Goal: Find specific page/section

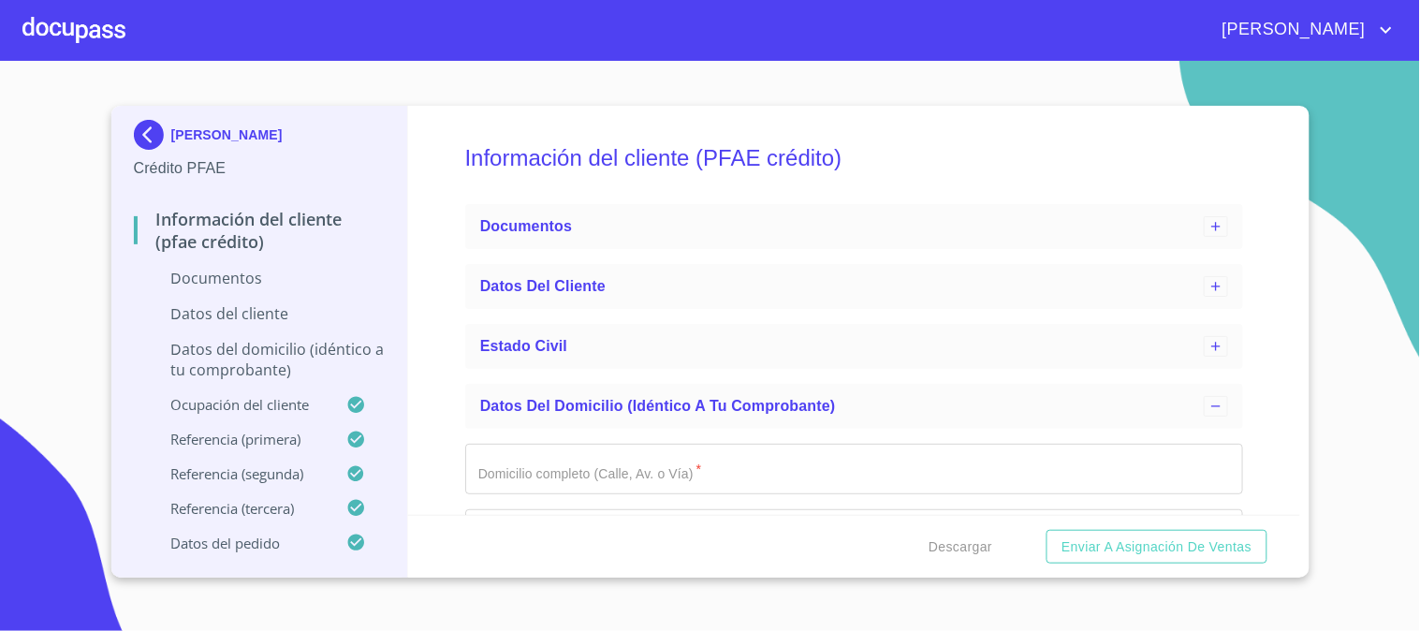
scroll to position [151, 0]
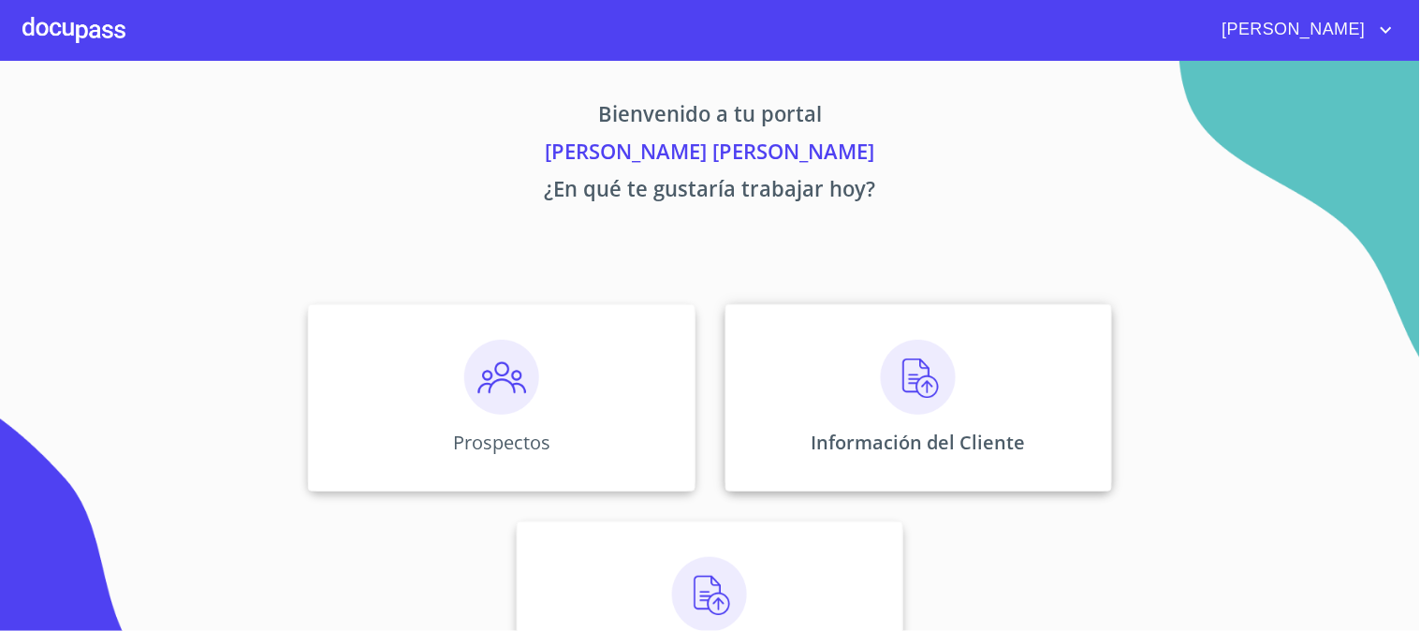
click at [885, 387] on img at bounding box center [918, 377] width 75 height 75
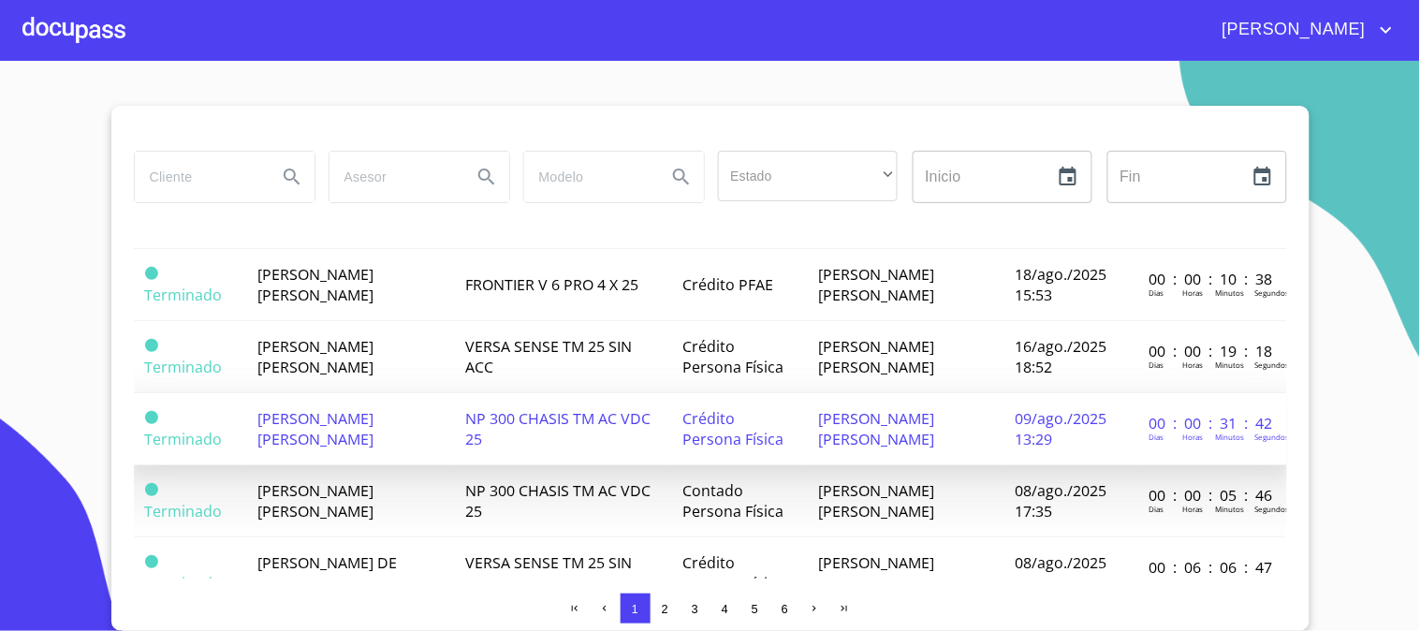
scroll to position [936, 0]
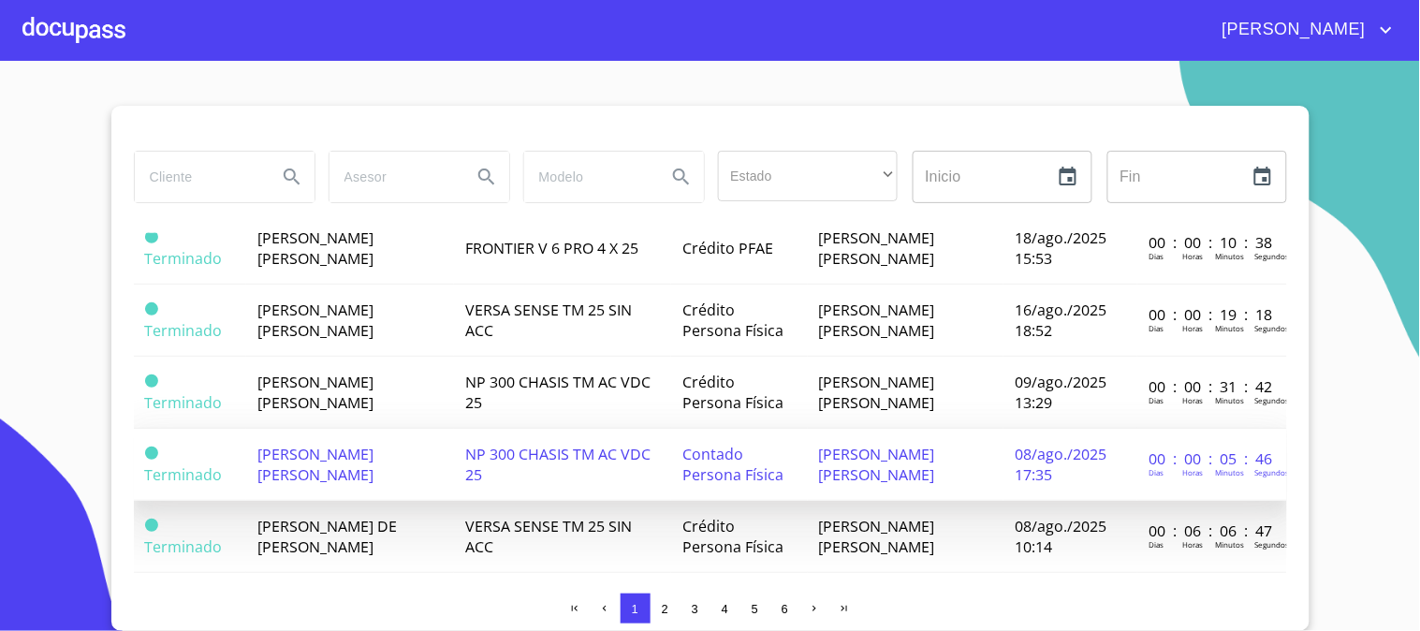
click at [368, 444] on span "XOCHITL BEATRIZ DIAZ OLVERA" at bounding box center [315, 464] width 116 height 41
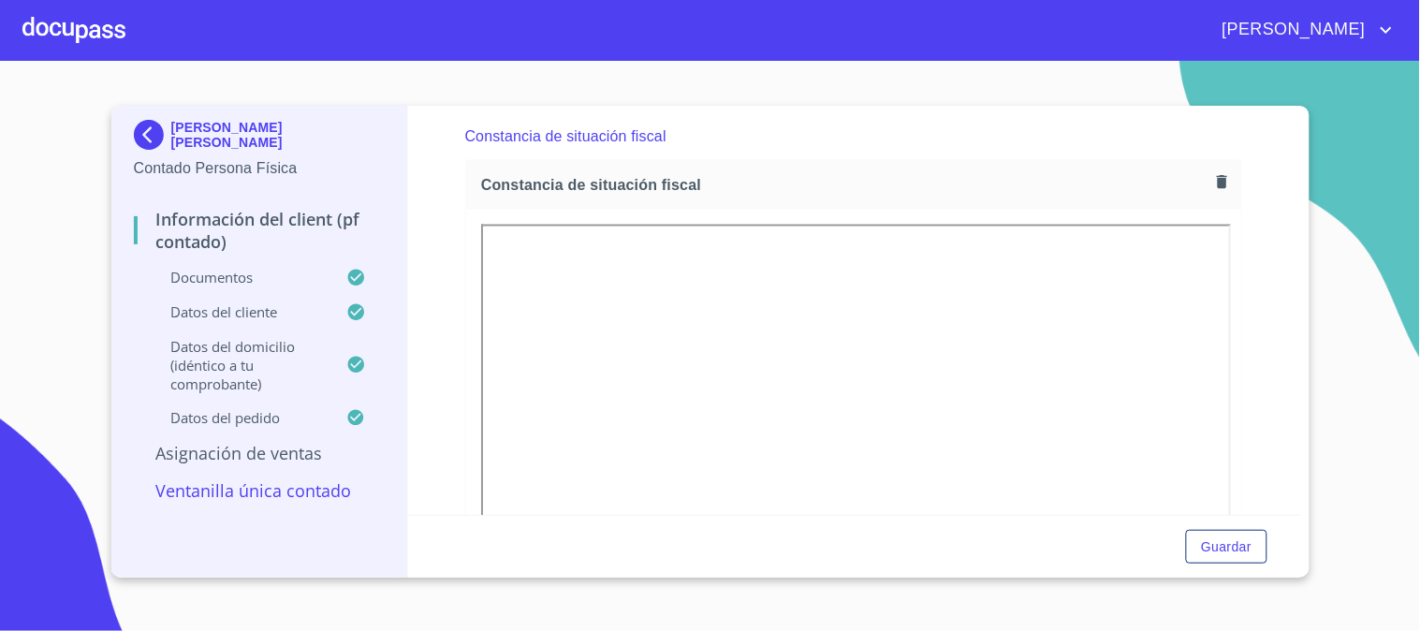
scroll to position [2911, 0]
